Goal: Information Seeking & Learning: Learn about a topic

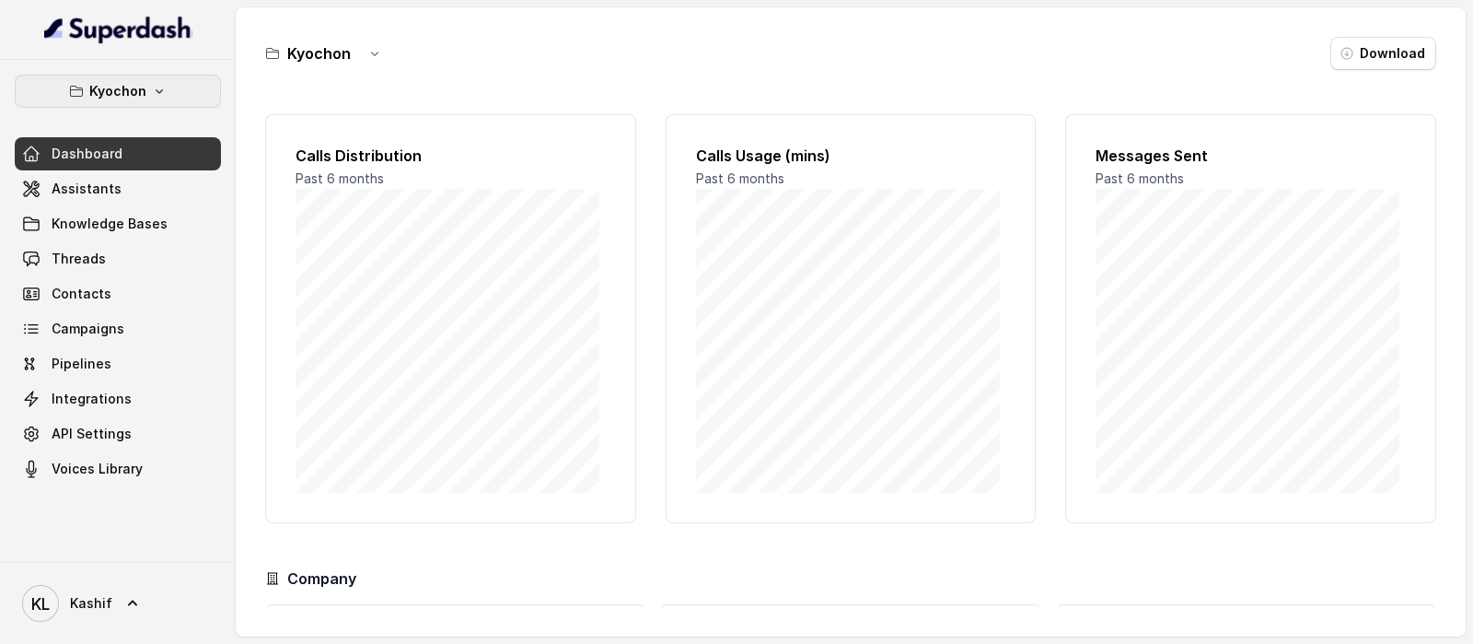
click at [124, 98] on p "Kyochon" at bounding box center [117, 91] width 57 height 22
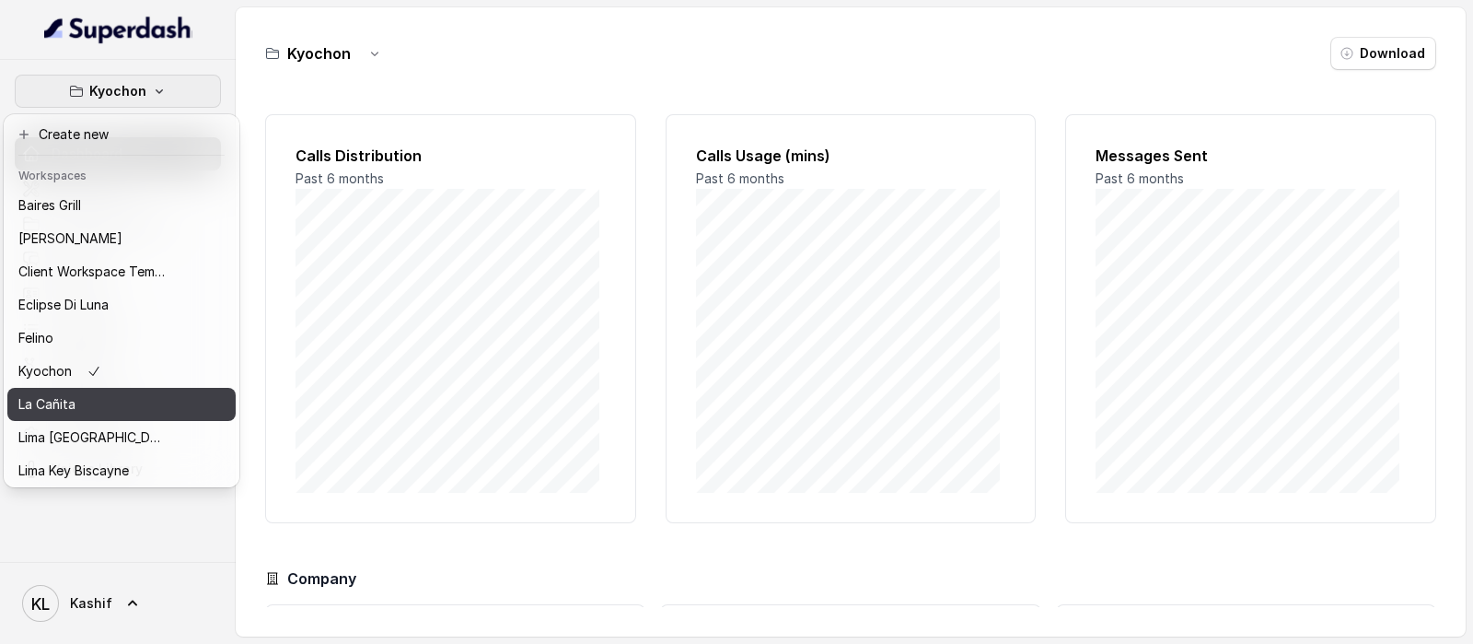
scroll to position [186, 0]
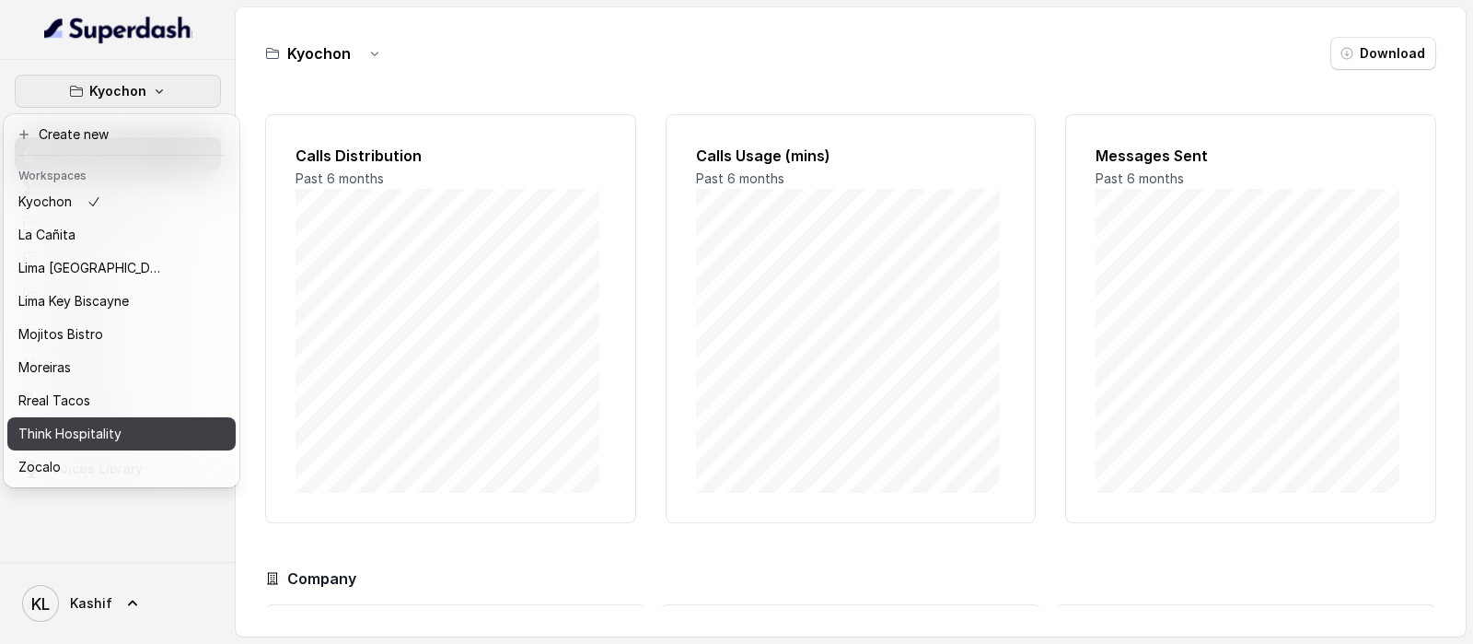
click at [123, 423] on div "Think Hospitality" at bounding box center [91, 434] width 147 height 22
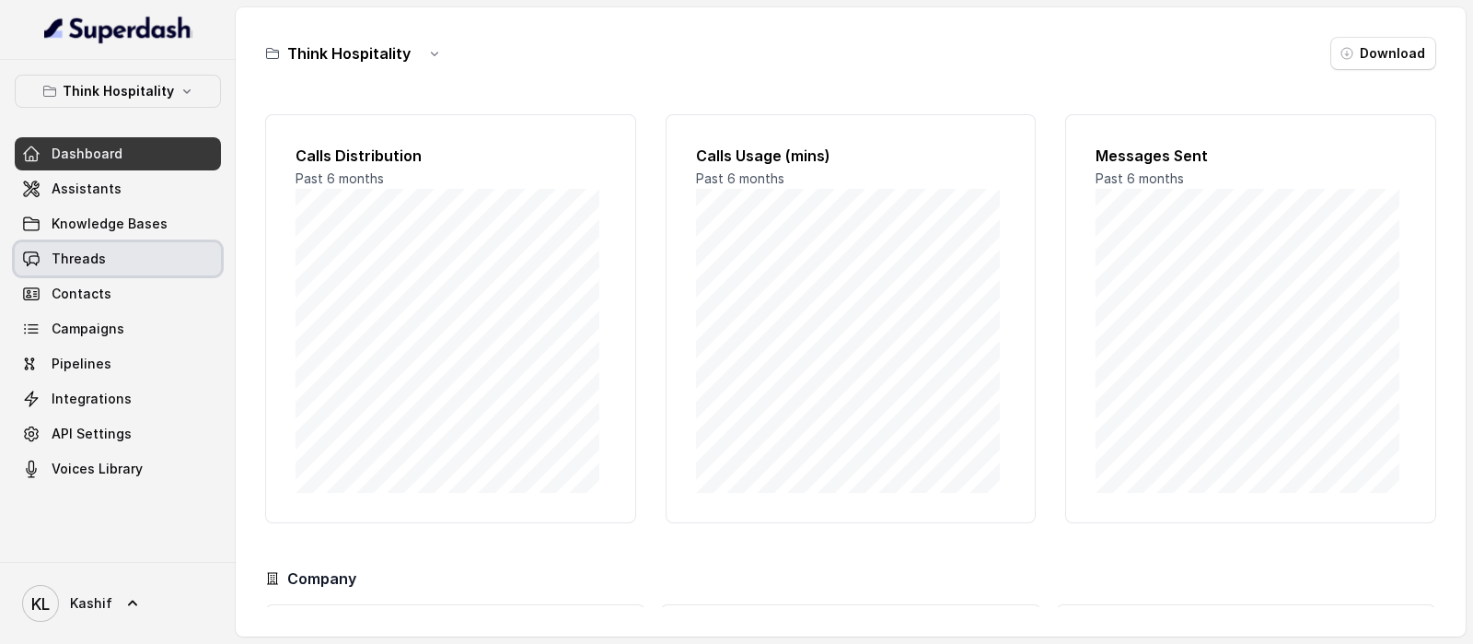
click at [113, 273] on link "Threads" at bounding box center [118, 258] width 206 height 33
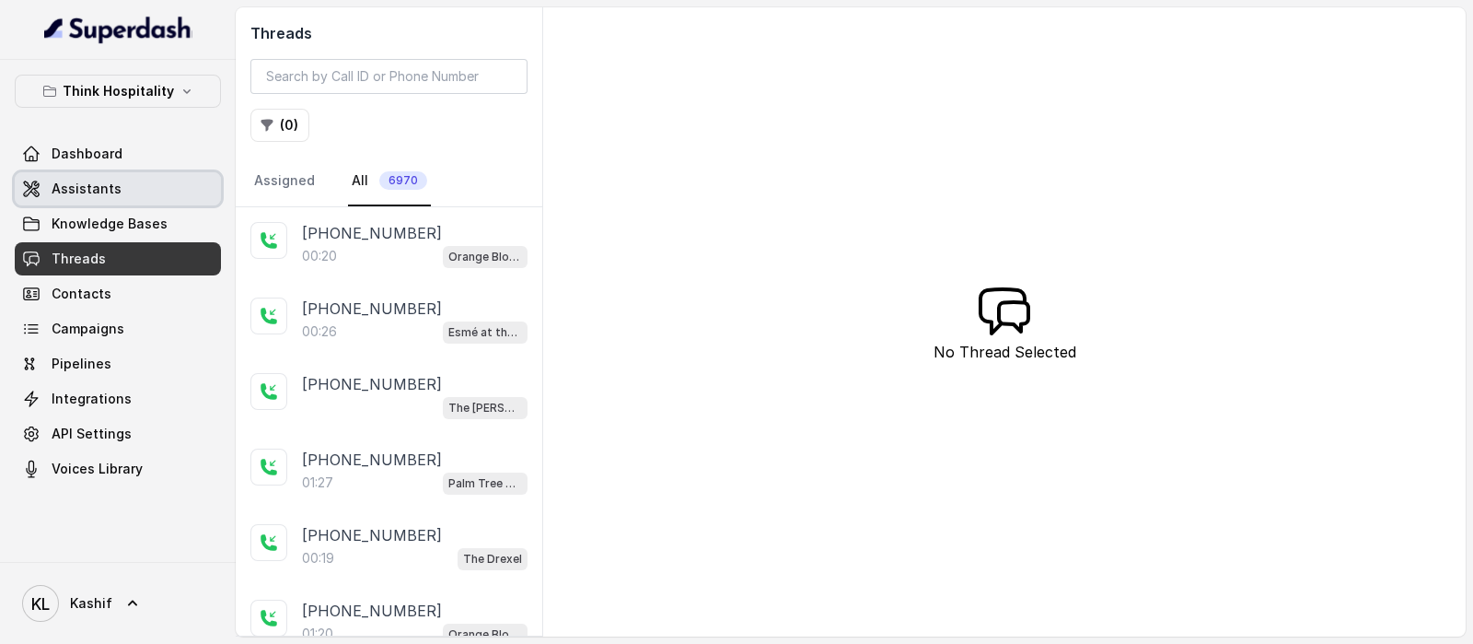
click at [144, 193] on link "Assistants" at bounding box center [118, 188] width 206 height 33
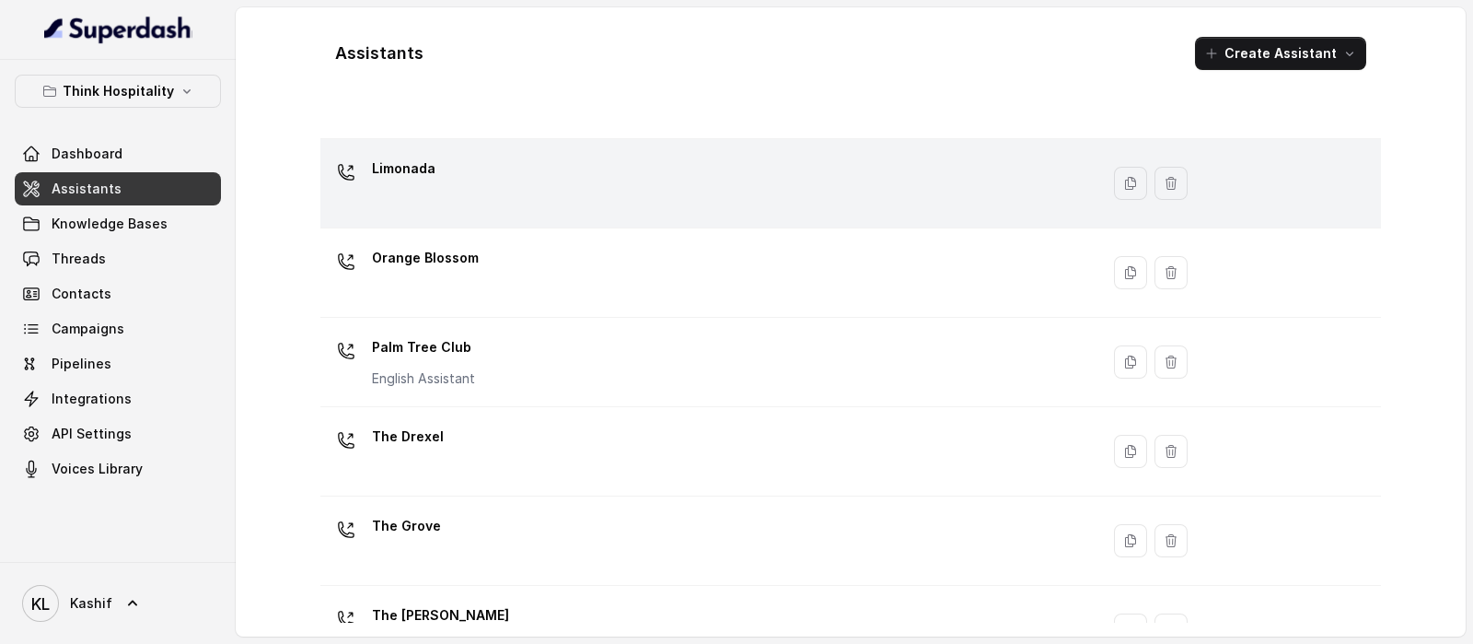
scroll to position [510, 0]
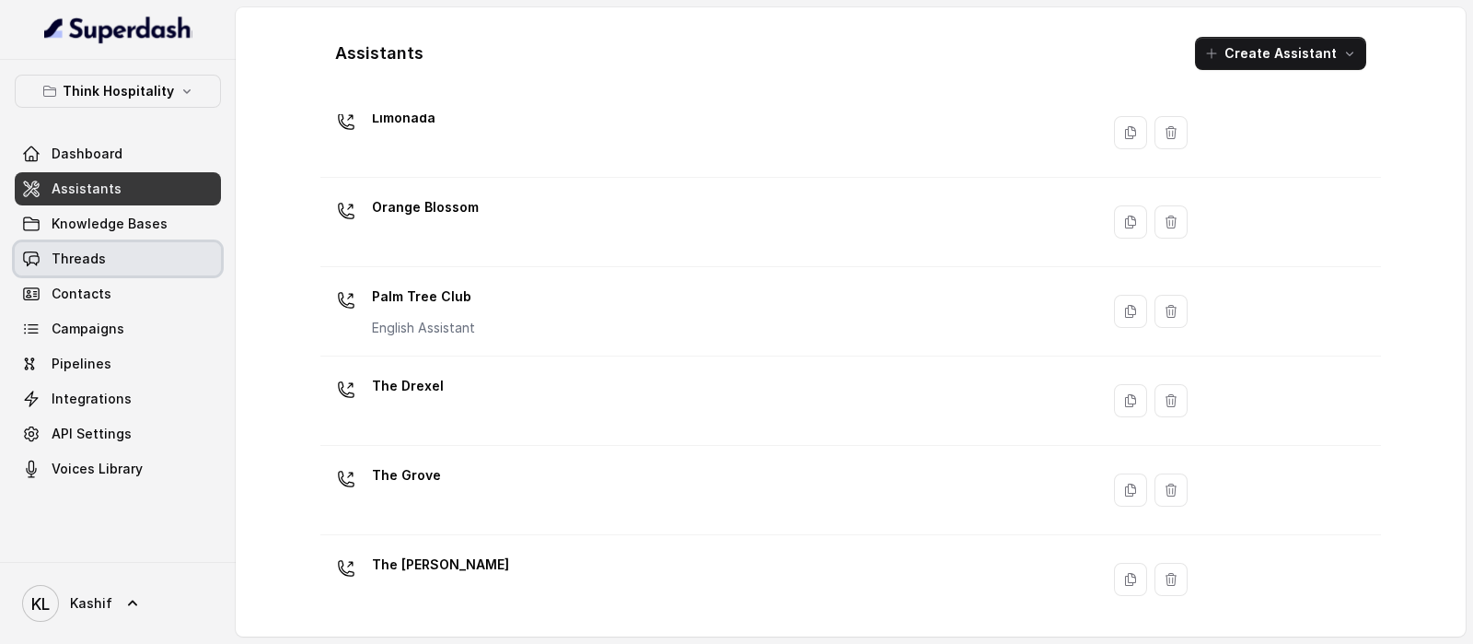
click at [122, 273] on link "Threads" at bounding box center [118, 258] width 206 height 33
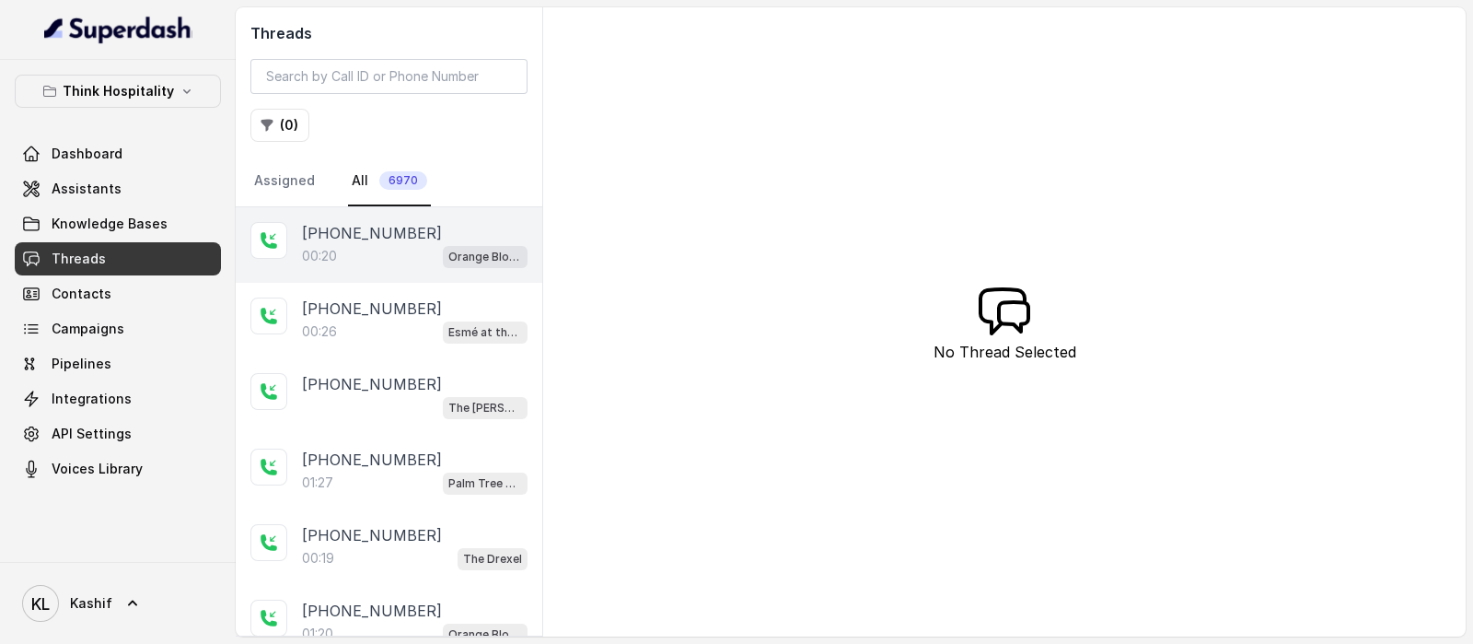
click at [359, 263] on div "00:20 Orange Blossom" at bounding box center [415, 256] width 226 height 24
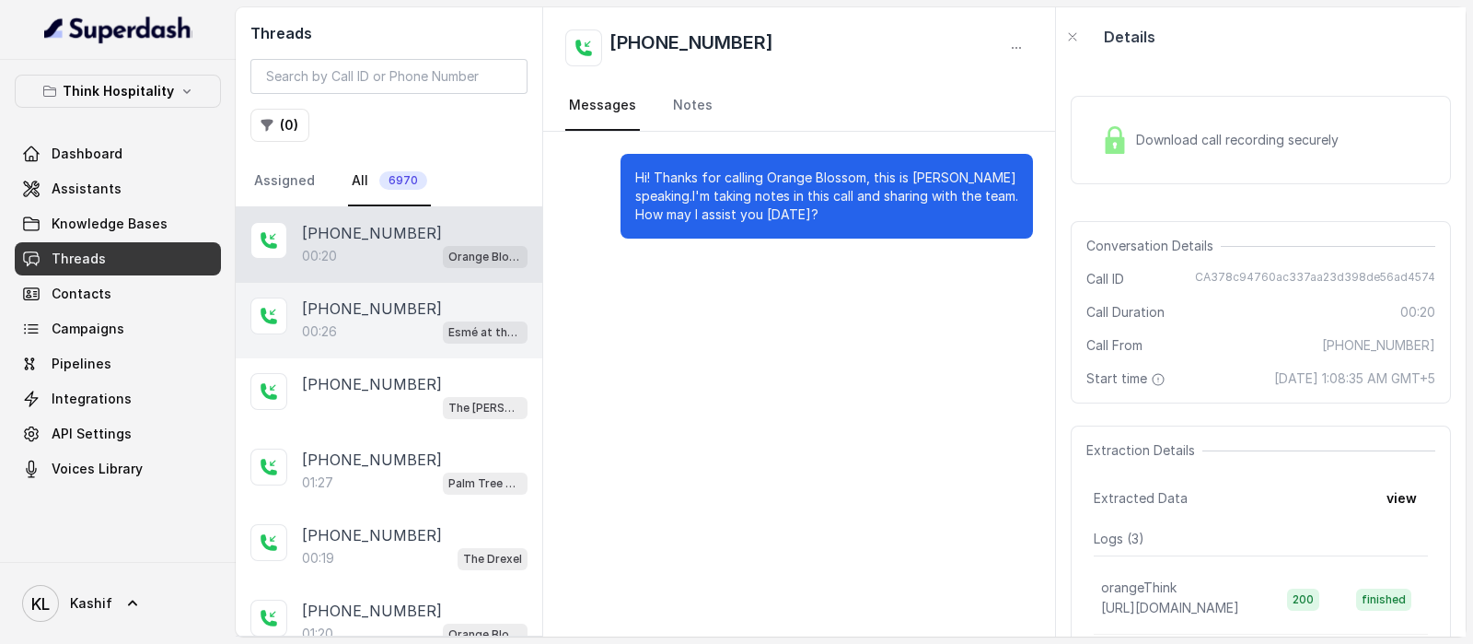
click at [342, 343] on div "[PHONE_NUMBER]:26 Esmé at the Roof" at bounding box center [389, 321] width 307 height 76
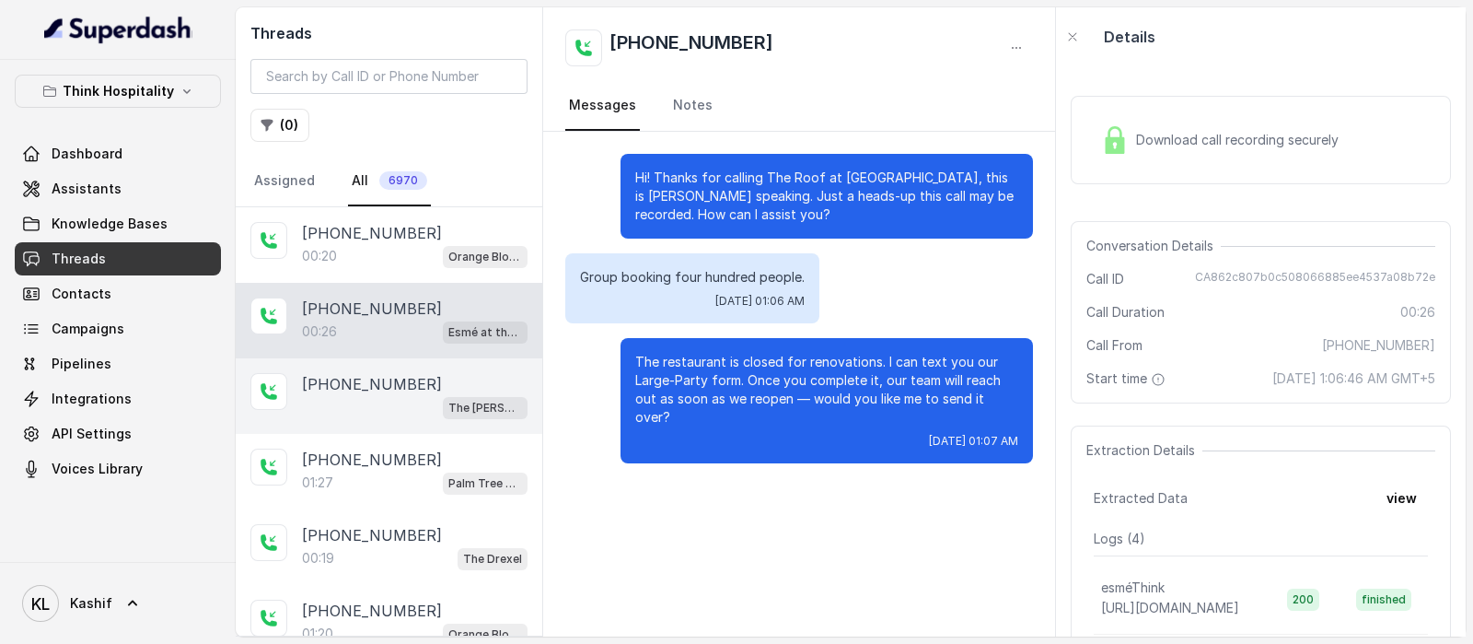
click at [357, 406] on div "The [PERSON_NAME]" at bounding box center [415, 407] width 226 height 24
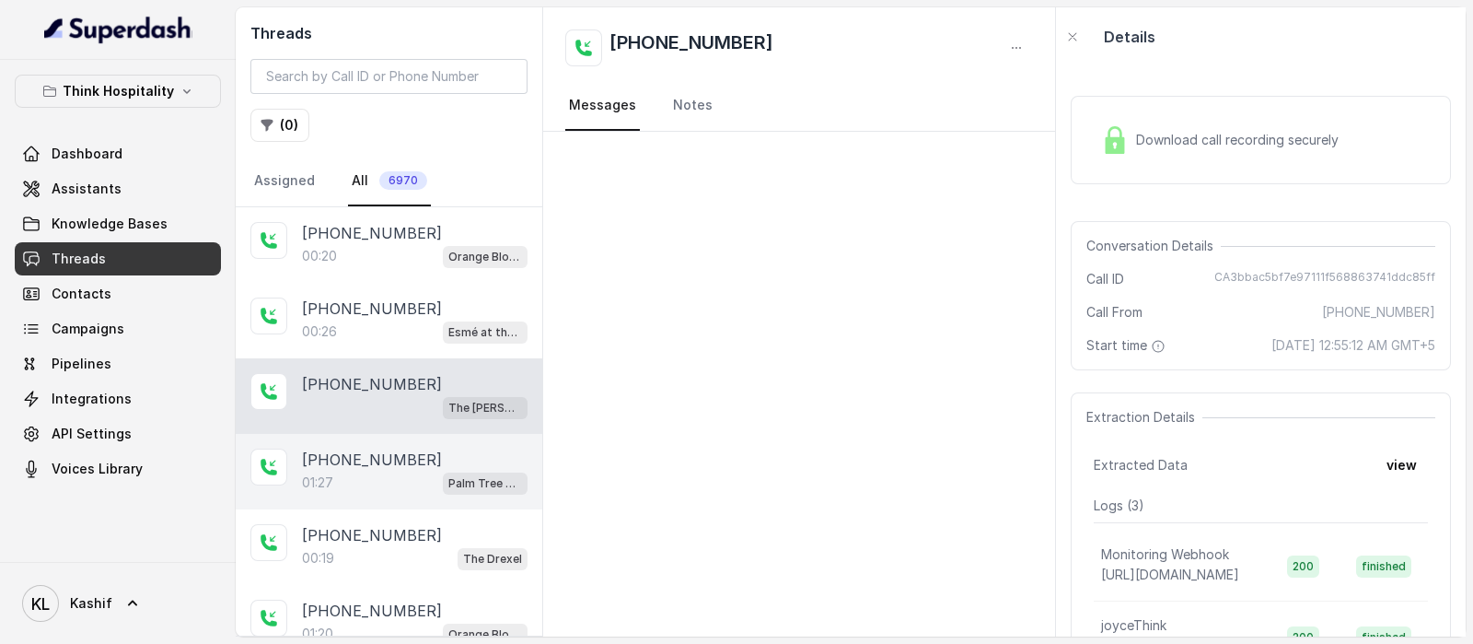
click at [373, 471] on div "01:27 Palm Tree Club" at bounding box center [415, 483] width 226 height 24
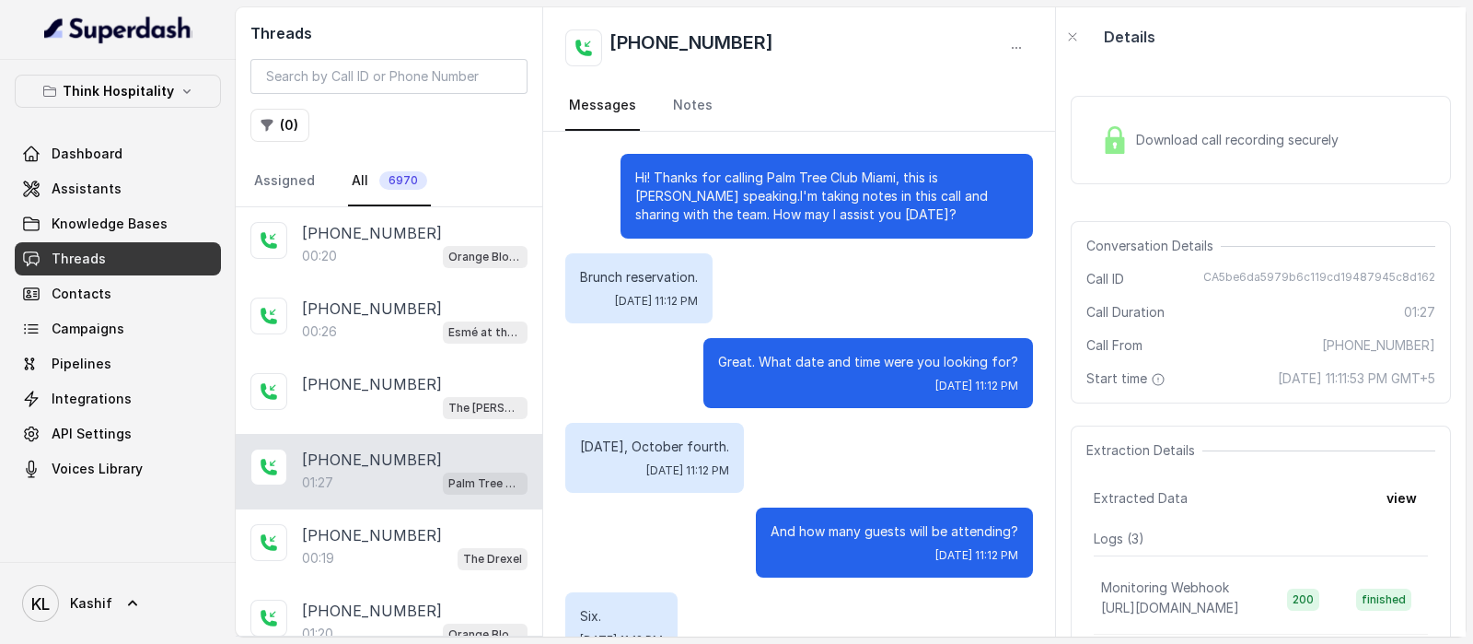
scroll to position [1156, 0]
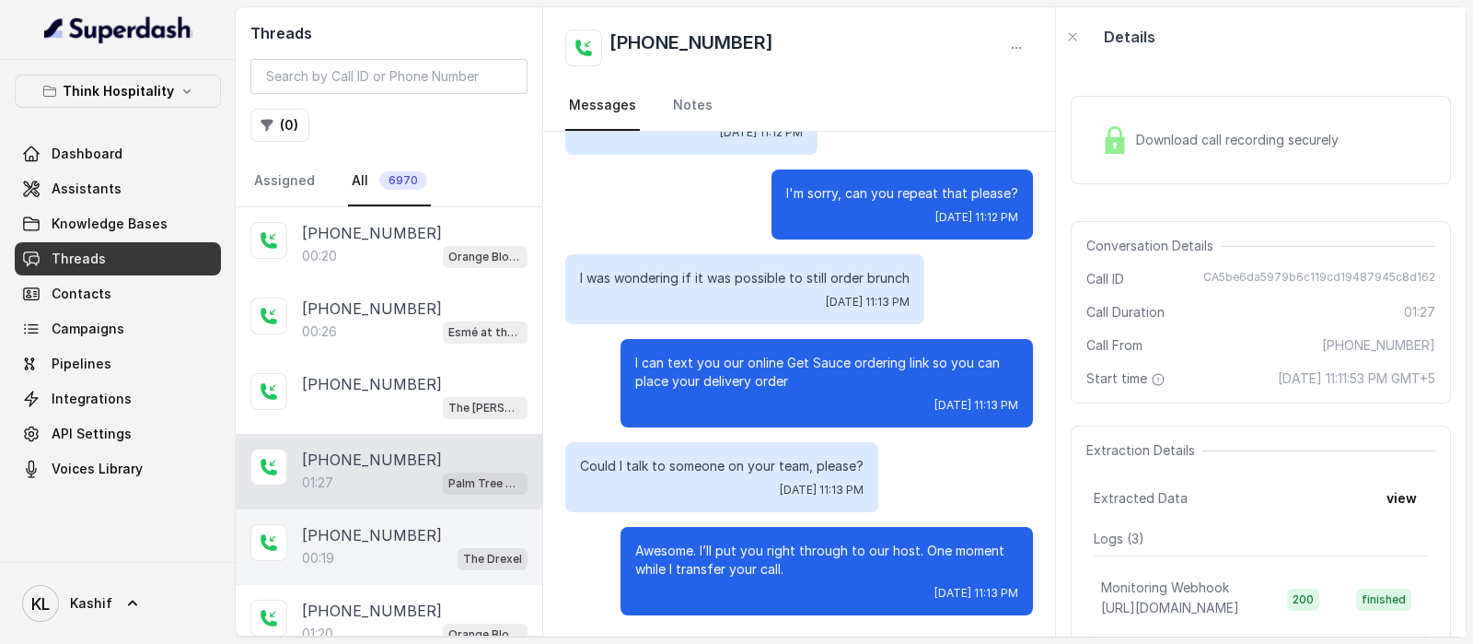
click at [389, 527] on p "[PHONE_NUMBER]" at bounding box center [372, 535] width 140 height 22
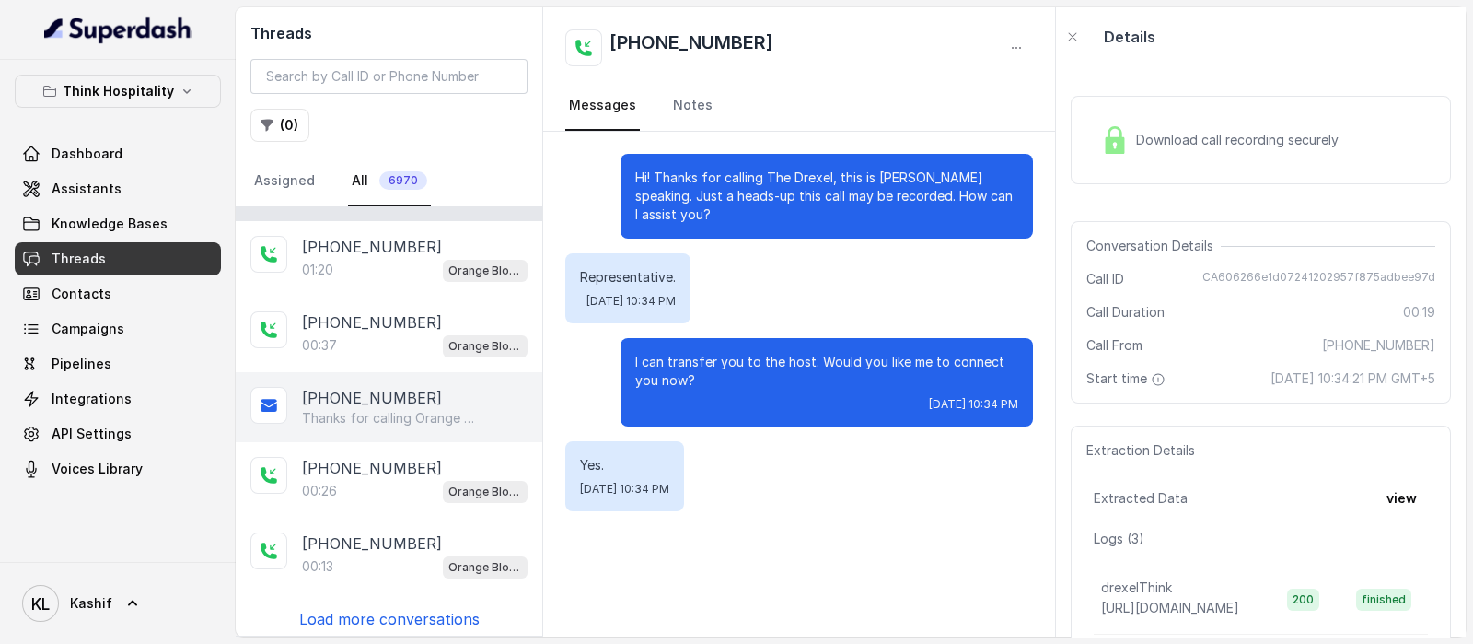
scroll to position [365, 0]
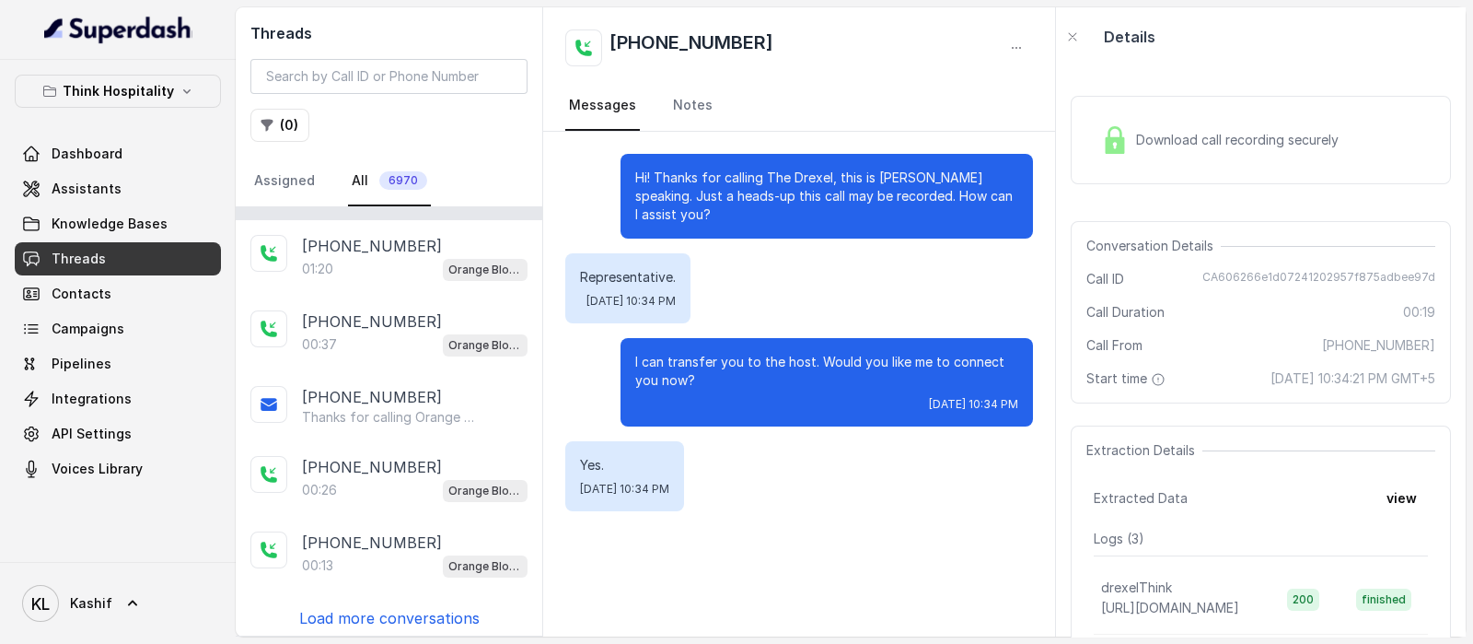
click at [428, 620] on p "Load more conversations" at bounding box center [389, 618] width 180 height 22
click at [429, 607] on p "Load more conversations" at bounding box center [389, 618] width 180 height 22
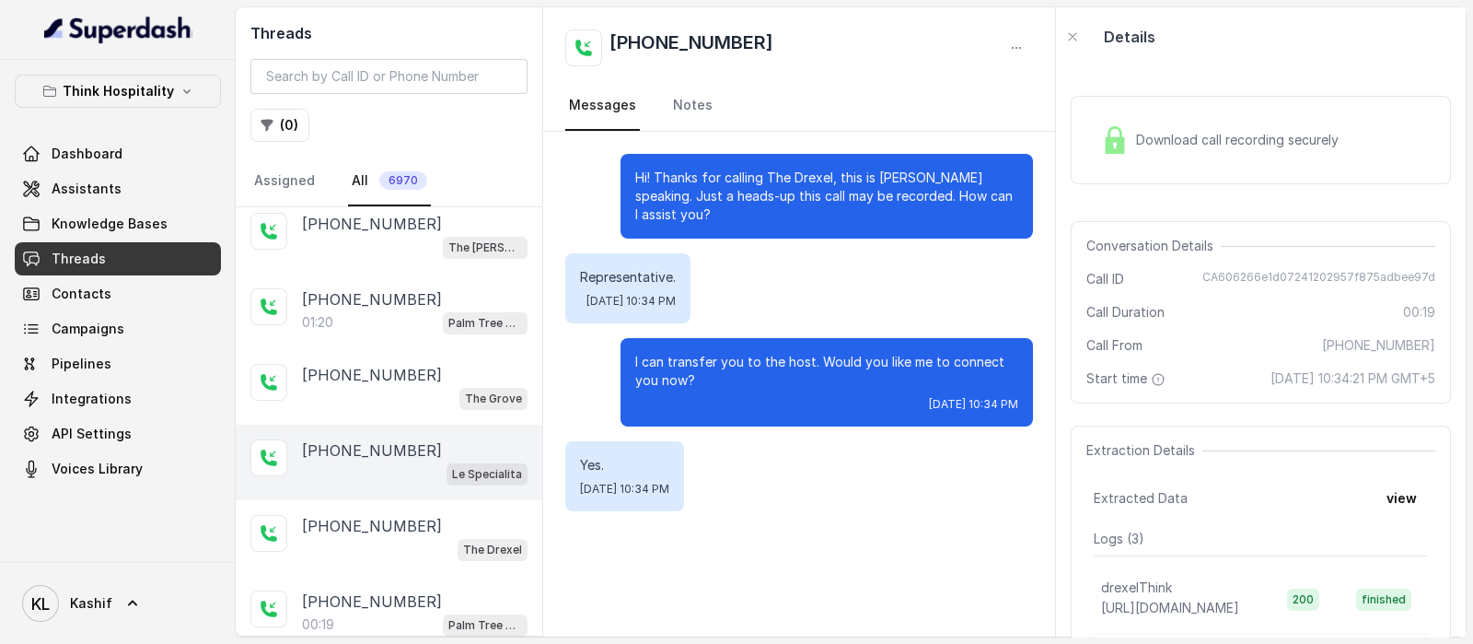
scroll to position [940, 0]
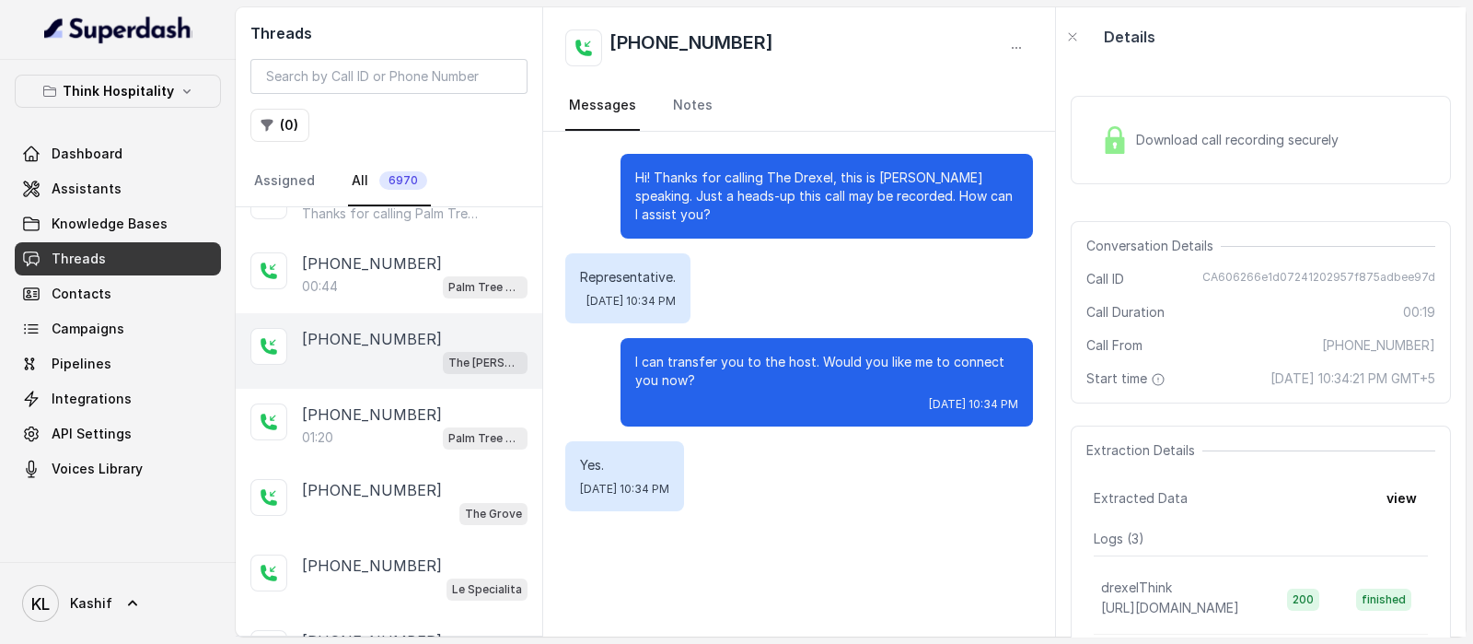
click at [382, 336] on p "[PHONE_NUMBER]" at bounding box center [372, 339] width 140 height 22
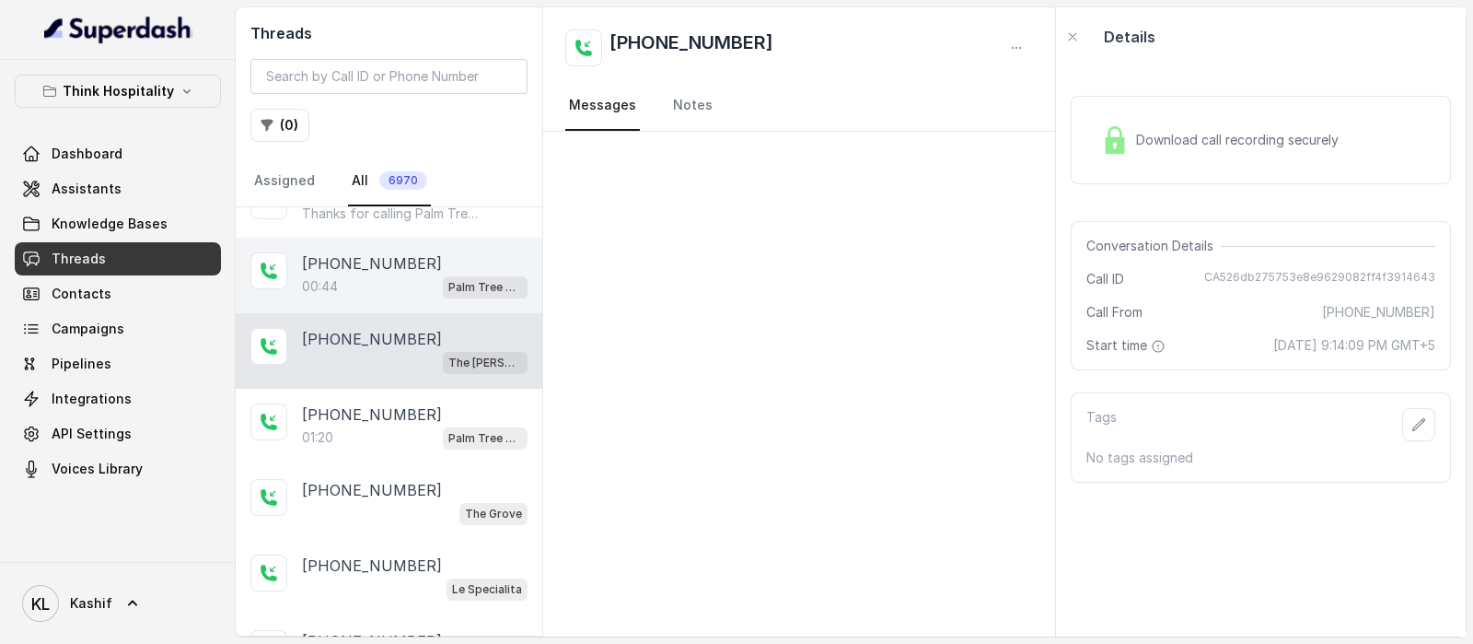
click at [381, 274] on div "00:44 Palm Tree Club" at bounding box center [415, 286] width 226 height 24
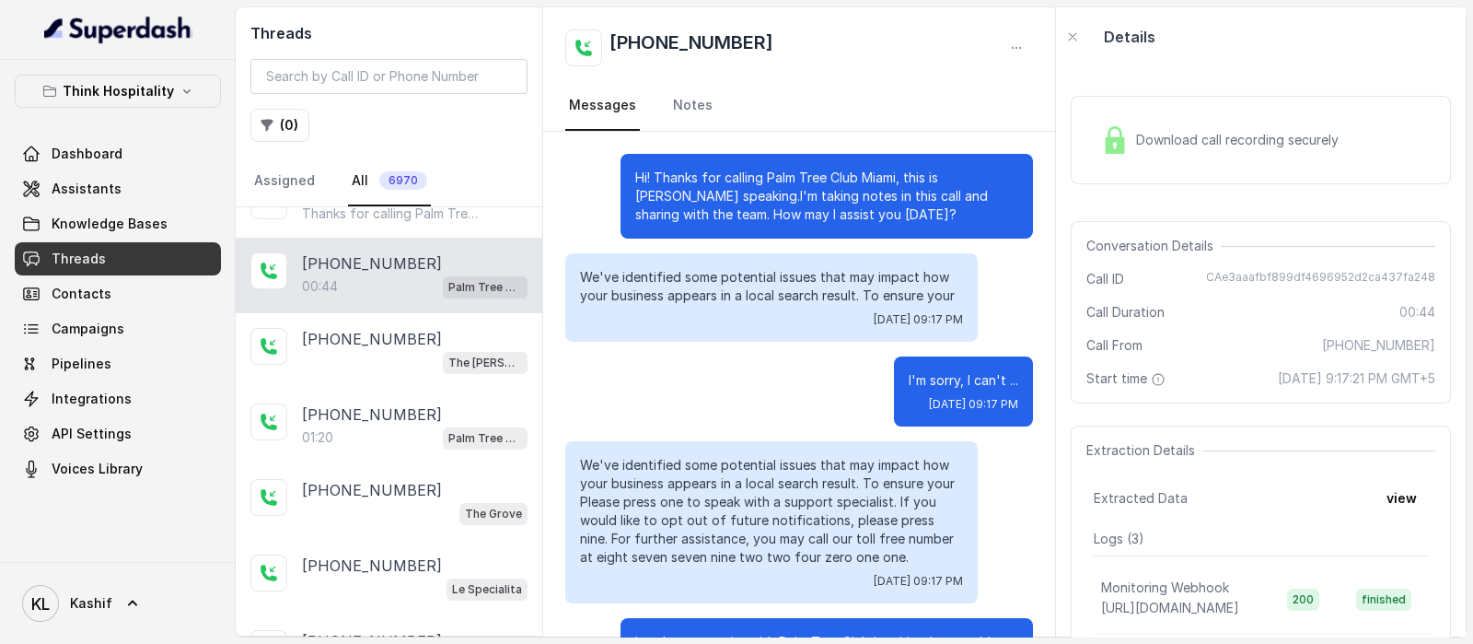
scroll to position [91, 0]
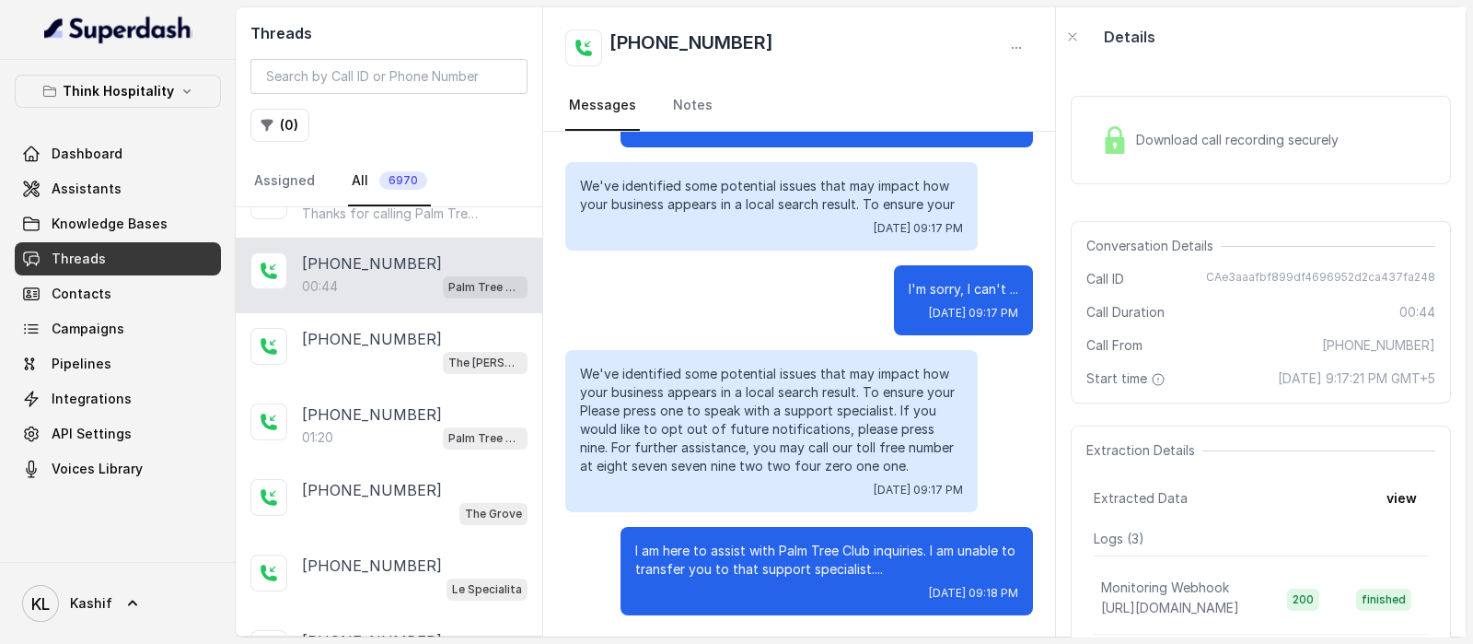
click at [1248, 165] on div "Download call recording securely" at bounding box center [1261, 140] width 380 height 88
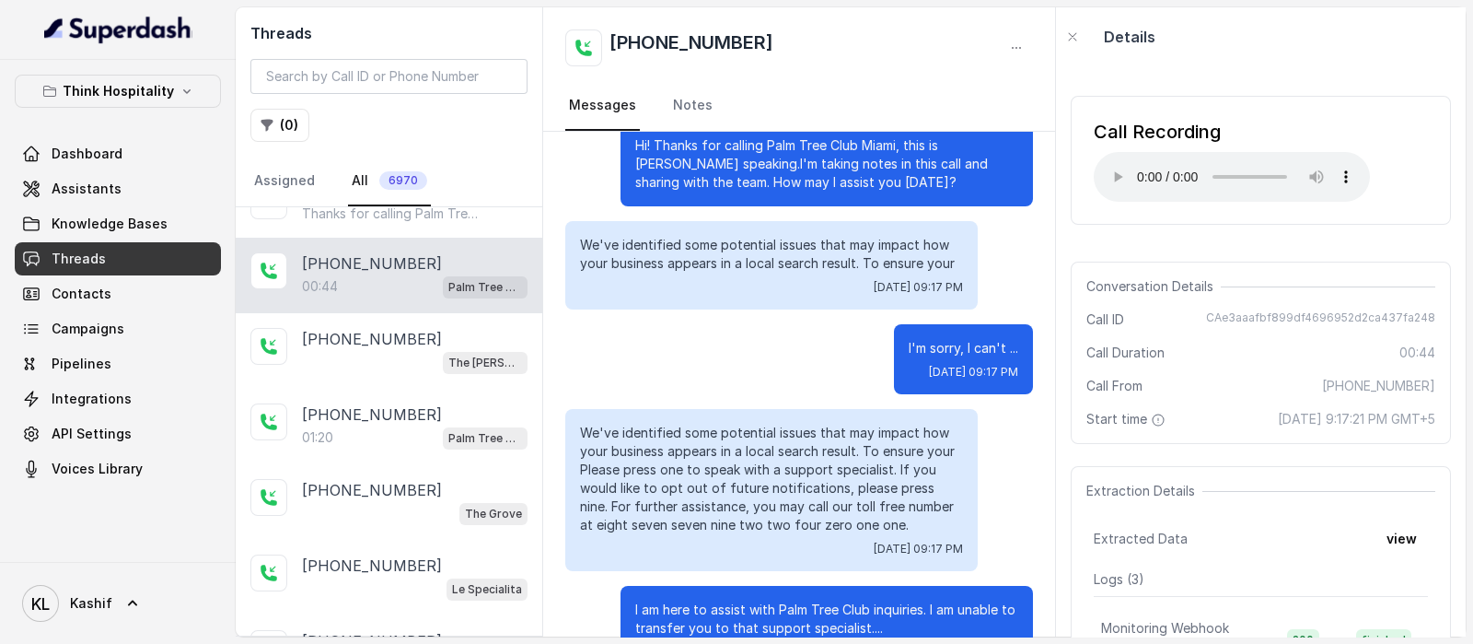
scroll to position [0, 0]
